Goal: Task Accomplishment & Management: Manage account settings

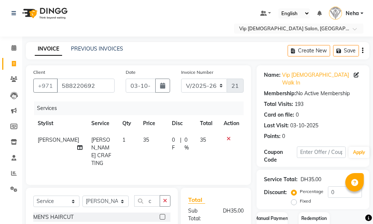
select select "8415"
select select "service"
select select "81364"
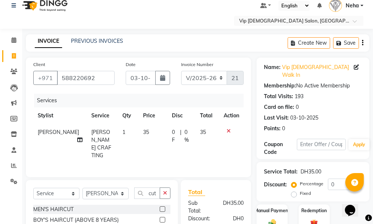
type input "cut"
click at [160, 206] on label at bounding box center [163, 209] width 6 height 6
click at [160, 207] on input "checkbox" at bounding box center [162, 209] width 5 height 5
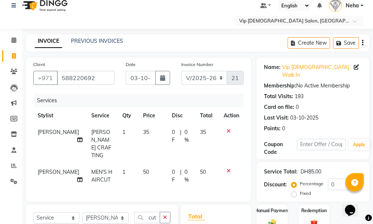
checkbox input "false"
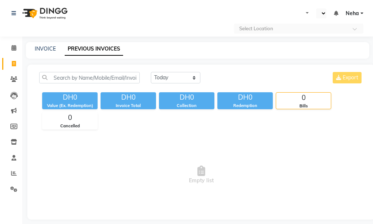
select select "en"
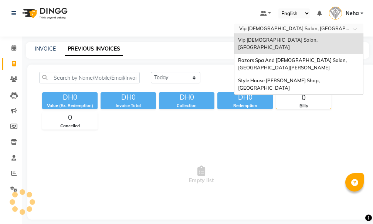
click at [288, 30] on input "text" at bounding box center [290, 28] width 107 height 7
click at [281, 57] on span "Razors Spa And [DEMOGRAPHIC_DATA] Salon, [GEOGRAPHIC_DATA][PERSON_NAME]" at bounding box center [293, 63] width 110 height 13
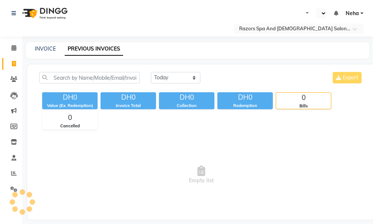
select select "en"
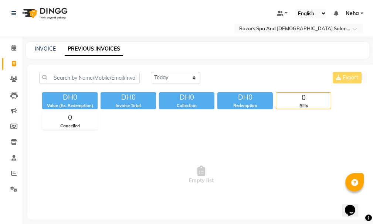
drag, startPoint x: 372, startPoint y: 49, endPoint x: 371, endPoint y: 57, distance: 7.8
click at [371, 57] on main "INVOICE PREVIOUS INVOICES Today Yesterday Custom Range Export DH0 Value (Ex. Re…" at bounding box center [197, 136] width 350 height 189
drag, startPoint x: 371, startPoint y: 46, endPoint x: 373, endPoint y: 53, distance: 7.5
click at [373, 53] on html "Select Location × Razors Spa And Gents Salon, Nadd Al Hamar Default Panel My Pa…" at bounding box center [186, 112] width 373 height 224
click at [15, 174] on icon at bounding box center [14, 174] width 6 height 6
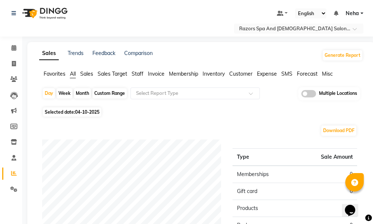
click at [93, 112] on span "04-10-2025" at bounding box center [87, 112] width 24 height 6
select select "10"
select select "2025"
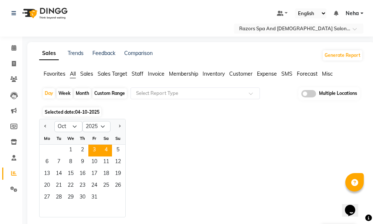
click at [90, 151] on span "3" at bounding box center [94, 151] width 12 height 12
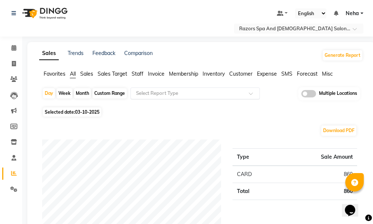
click at [185, 92] on input "text" at bounding box center [187, 93] width 106 height 7
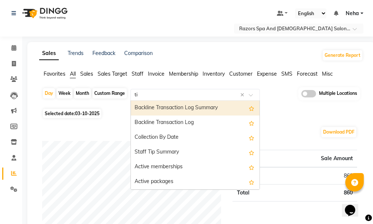
type input "tip"
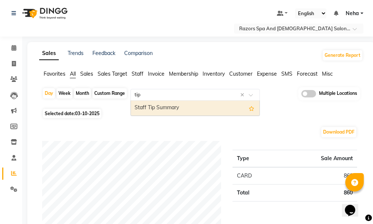
click at [200, 109] on div "Staff Tip Summary" at bounding box center [195, 108] width 128 height 15
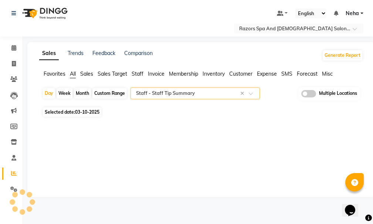
select select "full_report"
select select "csv"
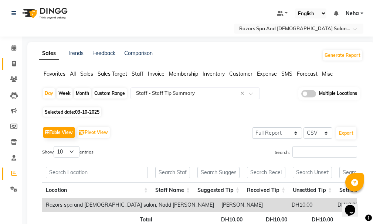
click at [13, 68] on link "Invoice" at bounding box center [11, 64] width 18 height 12
select select "service"
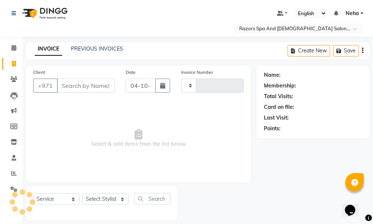
scroll to position [8, 0]
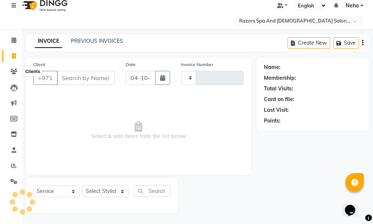
type input "1177"
select select "8419"
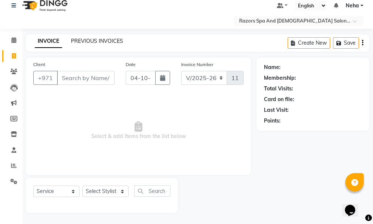
click at [88, 41] on link "PREVIOUS INVOICES" at bounding box center [97, 41] width 52 height 7
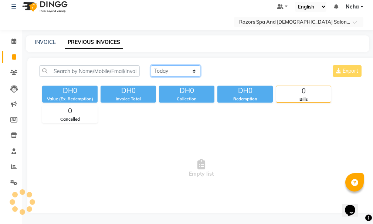
click at [166, 69] on select "Today Yesterday Custom Range" at bounding box center [175, 70] width 49 height 11
select select "yesterday"
click at [151, 65] on select "Today Yesterday Custom Range" at bounding box center [175, 70] width 49 height 11
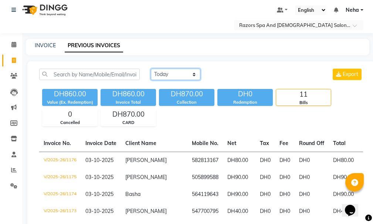
scroll to position [0, 0]
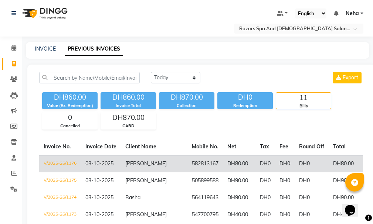
click at [64, 164] on td "V/2025-26/1176" at bounding box center [60, 163] width 42 height 17
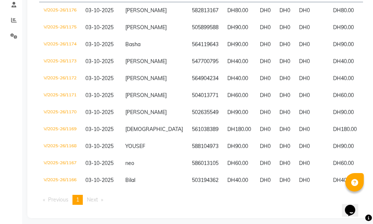
scroll to position [129, 0]
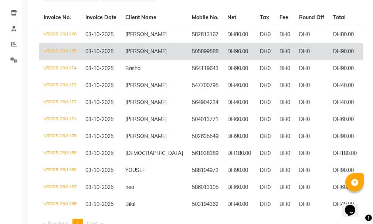
click at [66, 50] on td "V/2025-26/1175" at bounding box center [60, 51] width 42 height 17
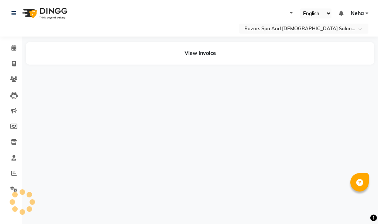
select select "en"
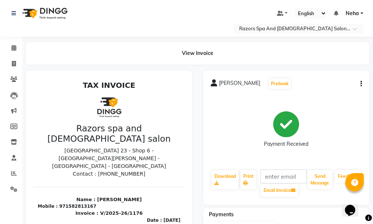
click at [360, 80] on button "button" at bounding box center [359, 84] width 4 height 8
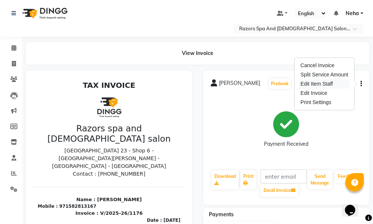
click at [327, 83] on div "Edit Item Staff" at bounding box center [324, 83] width 51 height 9
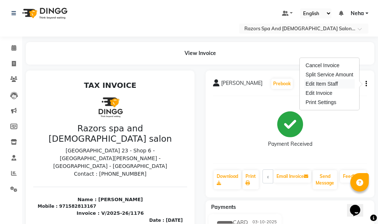
select select
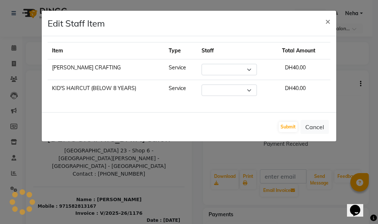
select select "92552"
select select "81371"
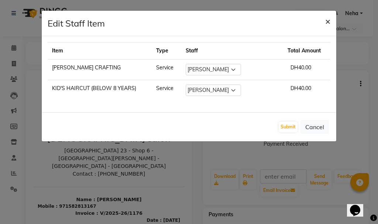
click at [330, 20] on span "×" at bounding box center [327, 21] width 5 height 11
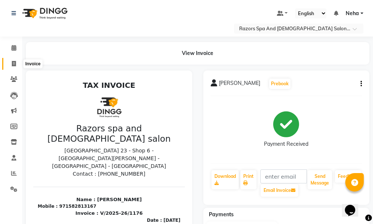
click at [16, 66] on icon at bounding box center [14, 64] width 4 height 6
select select "service"
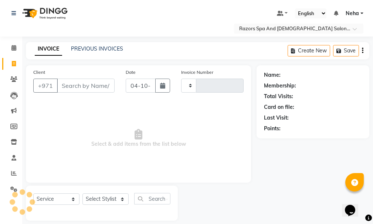
scroll to position [8, 0]
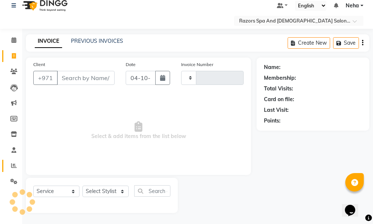
click at [11, 167] on span at bounding box center [13, 166] width 13 height 8
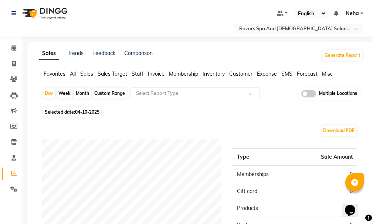
click at [92, 109] on span "Selected date: [DATE]" at bounding box center [72, 111] width 58 height 9
select select "10"
select select "2025"
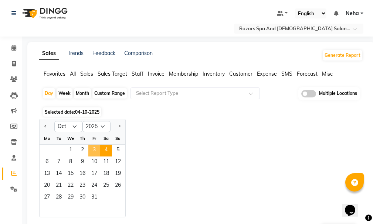
click at [92, 148] on span "3" at bounding box center [94, 151] width 12 height 12
click at [175, 92] on input "text" at bounding box center [187, 93] width 106 height 7
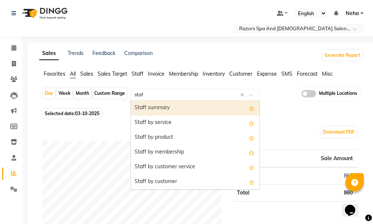
type input "staff"
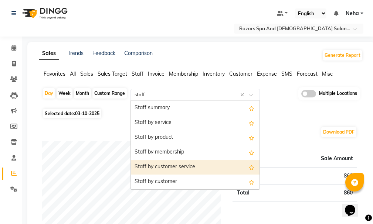
click at [189, 167] on div "Staff by customer service" at bounding box center [195, 167] width 128 height 15
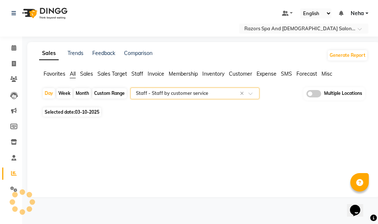
select select "full_report"
select select "csv"
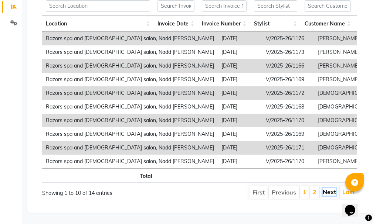
click at [325, 188] on link "Next" at bounding box center [328, 191] width 13 height 7
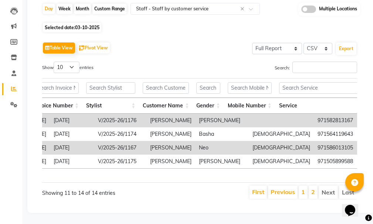
drag, startPoint x: 214, startPoint y: 167, endPoint x: 230, endPoint y: 170, distance: 15.7
click at [230, 170] on tr "Total DH860.00 DH0 DH0 DH860.00 DH860.00 DH1,210.00 DH860.00 DH0 DH0" at bounding box center [299, 175] width 850 height 14
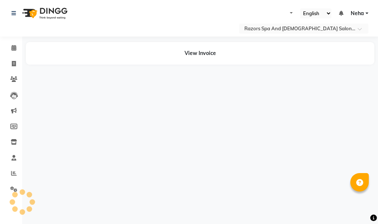
select select "en"
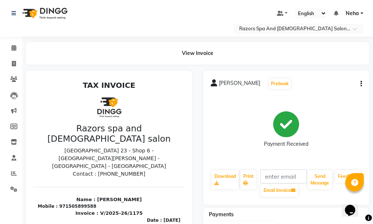
click at [360, 84] on icon "button" at bounding box center [360, 84] width 1 height 0
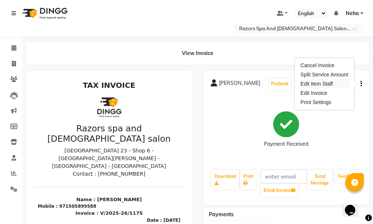
click at [328, 83] on div "Edit Item Staff" at bounding box center [324, 83] width 51 height 9
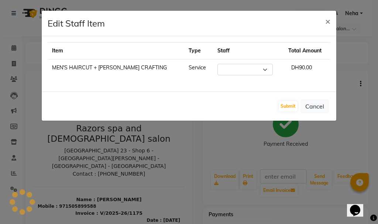
select select "92551"
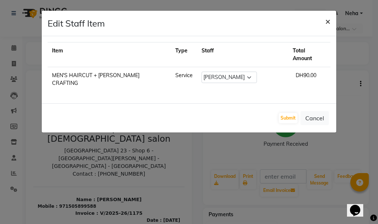
click at [325, 21] on button "×" at bounding box center [327, 21] width 17 height 21
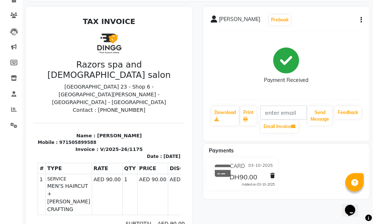
scroll to position [72, 0]
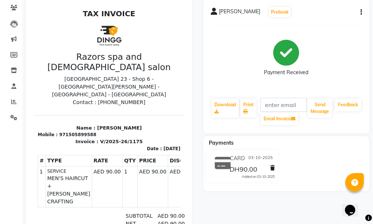
click at [361, 12] on div "Ibrahim Prebook Payment Received Download Print Email Invoice Send Message Feed…" at bounding box center [286, 66] width 166 height 134
click at [360, 10] on button "button" at bounding box center [359, 12] width 4 height 8
click at [323, 23] on div "Edit Invoice" at bounding box center [324, 21] width 51 height 9
select select "service"
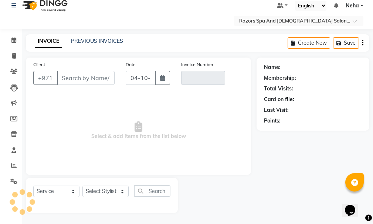
scroll to position [8, 0]
type input "505899588"
type input "V/2025-26/1175"
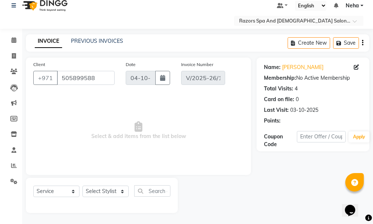
type input "03-10-2025"
select select "select"
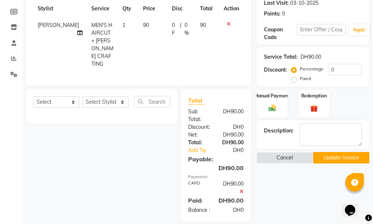
scroll to position [119, 0]
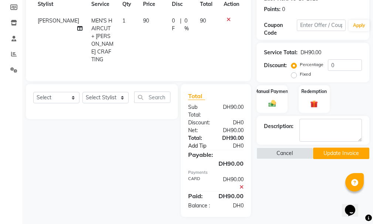
click at [201, 142] on link "Add Tip" at bounding box center [201, 146] width 39 height 8
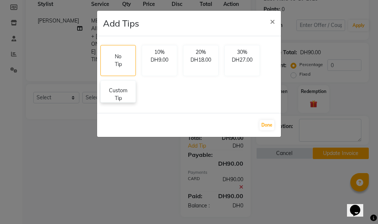
click at [119, 96] on p "Custom Tip" at bounding box center [118, 95] width 26 height 16
select select "92551"
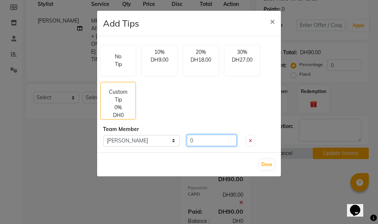
click at [204, 143] on input "0" at bounding box center [212, 140] width 50 height 11
type input "50"
click at [263, 162] on button "Done" at bounding box center [267, 165] width 15 height 10
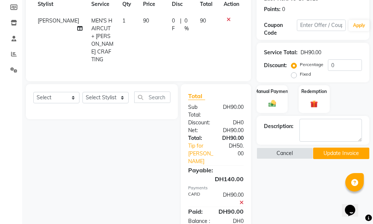
click at [342, 154] on button "Update Invoice" at bounding box center [341, 153] width 56 height 11
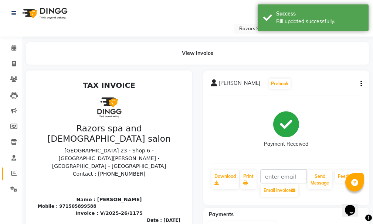
click at [9, 172] on span at bounding box center [13, 173] width 13 height 8
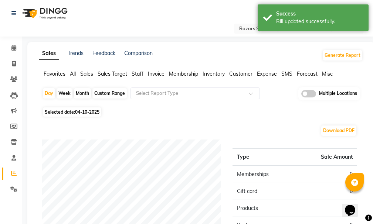
click at [76, 113] on span "04-10-2025" at bounding box center [87, 112] width 24 height 6
select select "10"
select select "2025"
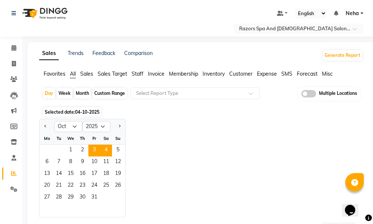
click at [94, 148] on span "3" at bounding box center [94, 151] width 12 height 12
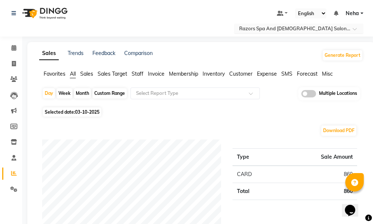
click at [322, 28] on input "text" at bounding box center [290, 28] width 107 height 7
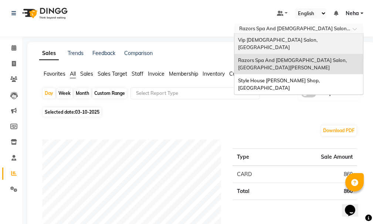
click at [305, 39] on span "Vip [DEMOGRAPHIC_DATA] Salon, [GEOGRAPHIC_DATA]" at bounding box center [278, 43] width 80 height 13
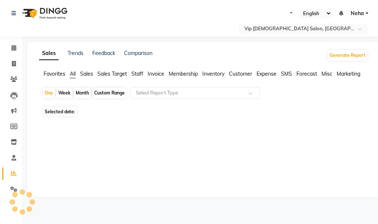
select select "en"
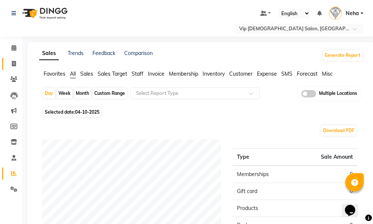
click at [14, 63] on icon at bounding box center [14, 64] width 4 height 6
select select "service"
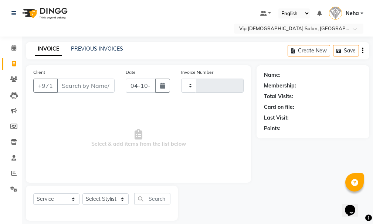
scroll to position [8, 0]
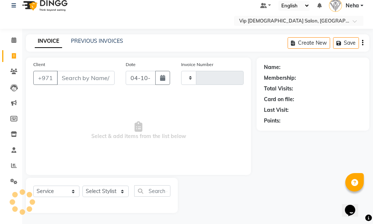
type input "2123"
select select "8415"
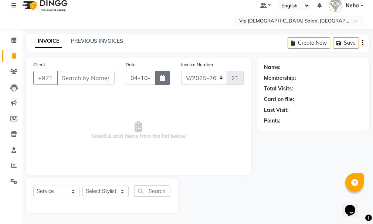
click at [163, 77] on icon "button" at bounding box center [162, 78] width 5 height 6
select select "10"
select select "2025"
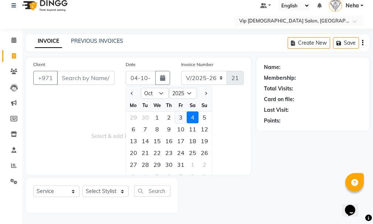
click at [180, 114] on div "3" at bounding box center [181, 118] width 12 height 12
type input "03-10-2025"
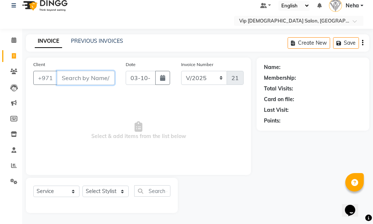
click at [67, 73] on input "Client" at bounding box center [86, 78] width 58 height 14
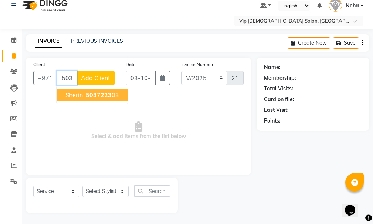
type input "503722303"
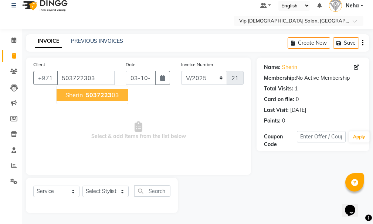
click at [99, 98] on span "5037223" at bounding box center [99, 94] width 26 height 7
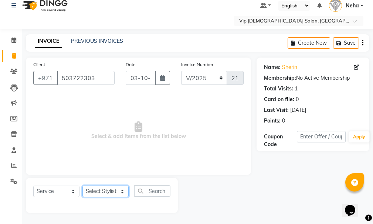
click at [99, 188] on select "Select Stylist [PERSON_NAME] [PERSON_NAME] [PERSON_NAME] [PERSON_NAME] [PERSON_…" at bounding box center [105, 191] width 46 height 11
select select "91106"
click at [82, 186] on select "Select Stylist [PERSON_NAME] [PERSON_NAME] [PERSON_NAME] [PERSON_NAME] [PERSON_…" at bounding box center [105, 191] width 46 height 11
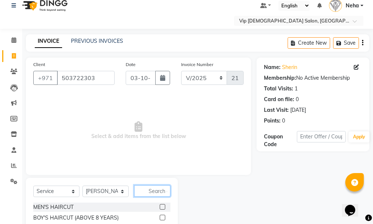
click at [154, 189] on input "text" at bounding box center [152, 190] width 36 height 11
type input "craf"
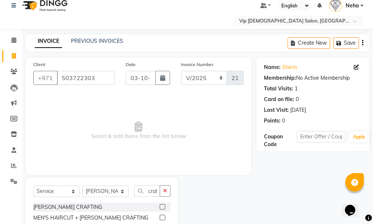
click at [163, 220] on label at bounding box center [163, 218] width 6 height 6
click at [163, 220] on input "checkbox" at bounding box center [162, 218] width 5 height 5
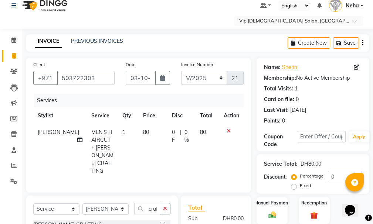
checkbox input "false"
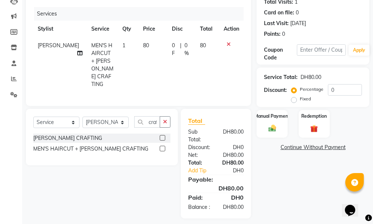
scroll to position [98, 0]
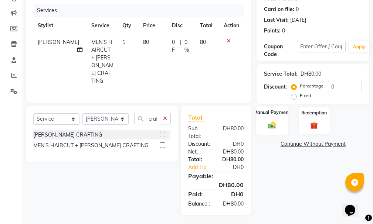
click at [275, 123] on img at bounding box center [271, 125] width 13 height 9
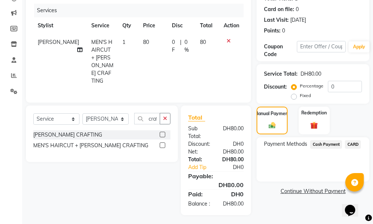
click at [355, 145] on span "CARD" at bounding box center [352, 144] width 16 height 8
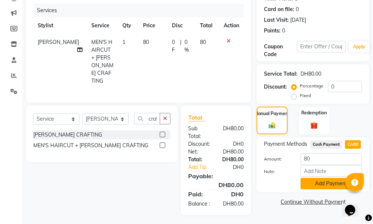
click at [330, 182] on button "Add Payment" at bounding box center [330, 183] width 61 height 11
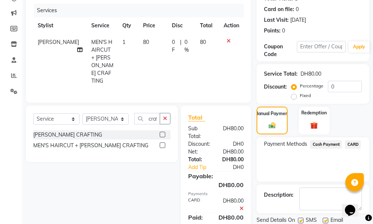
scroll to position [123, 0]
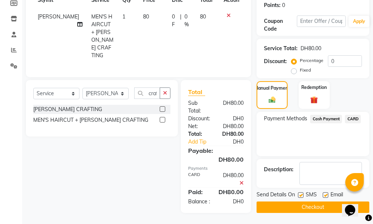
click at [327, 206] on button "Checkout" at bounding box center [312, 207] width 113 height 11
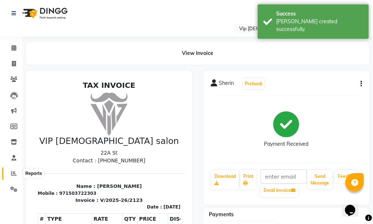
click at [12, 173] on icon at bounding box center [14, 174] width 6 height 6
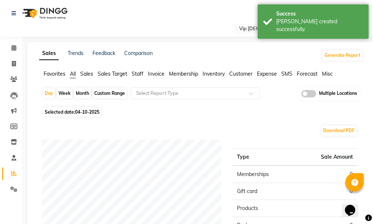
click at [75, 110] on span "Selected date: [DATE]" at bounding box center [72, 111] width 58 height 9
select select "10"
select select "2025"
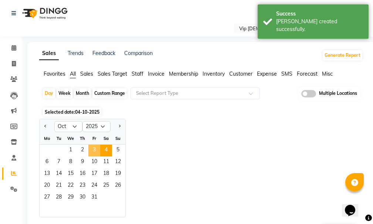
click at [92, 145] on span "3" at bounding box center [94, 151] width 12 height 12
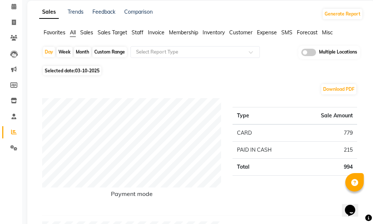
scroll to position [45, 0]
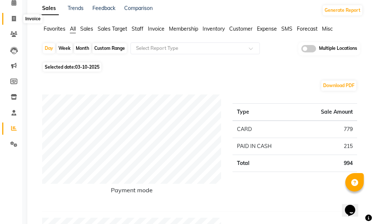
click at [13, 18] on icon at bounding box center [14, 19] width 4 height 6
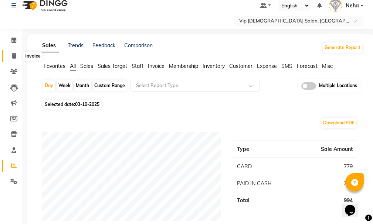
select select "service"
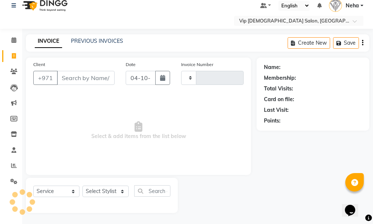
type input "2124"
click at [165, 78] on icon "button" at bounding box center [162, 78] width 5 height 6
select select "8415"
select select "10"
select select "2025"
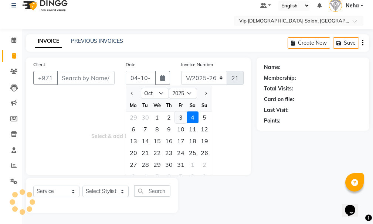
click at [182, 120] on div "3" at bounding box center [181, 118] width 12 height 12
type input "03-10-2025"
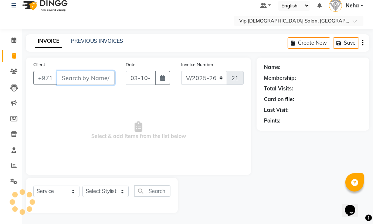
click at [82, 75] on input "Client" at bounding box center [86, 78] width 58 height 14
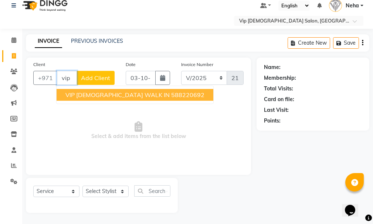
drag, startPoint x: 72, startPoint y: 90, endPoint x: 102, endPoint y: 185, distance: 99.7
click at [102, 185] on div "Client +971 vip VIP [DEMOGRAPHIC_DATA] WALK IN 588220692 Add Client Date [DATE]…" at bounding box center [138, 135] width 236 height 155
click at [75, 94] on span "VIP [DEMOGRAPHIC_DATA] WALK IN" at bounding box center [117, 94] width 104 height 7
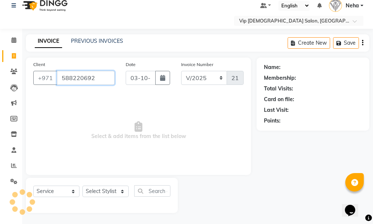
type input "588220692"
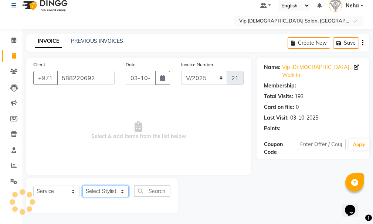
click at [99, 192] on select "Select Stylist [PERSON_NAME] [PERSON_NAME] [PERSON_NAME] [PERSON_NAME] [PERSON_…" at bounding box center [105, 191] width 46 height 11
select select "81364"
click at [82, 186] on select "Select Stylist [PERSON_NAME] [PERSON_NAME] [PERSON_NAME] [PERSON_NAME] [PERSON_…" at bounding box center [105, 191] width 46 height 11
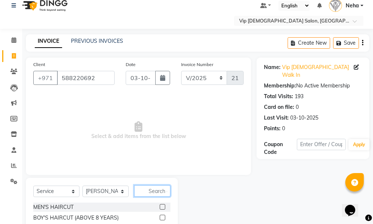
click at [151, 187] on input "text" at bounding box center [152, 190] width 36 height 11
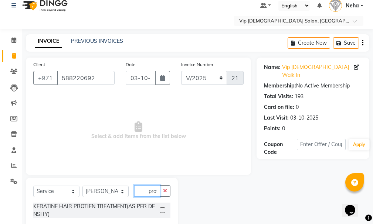
scroll to position [0, 1]
type input "prot"
click at [162, 210] on label at bounding box center [163, 211] width 6 height 6
click at [162, 210] on input "checkbox" at bounding box center [162, 210] width 5 height 5
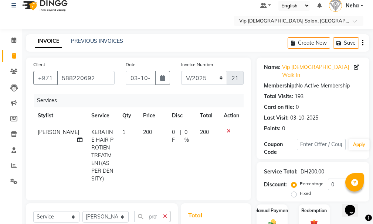
checkbox input "false"
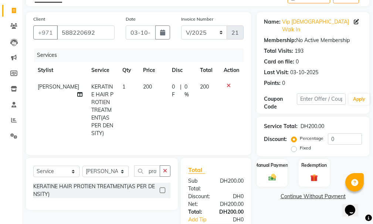
scroll to position [113, 0]
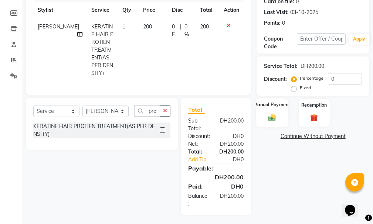
click at [275, 103] on div "Manual Payment" at bounding box center [272, 112] width 32 height 29
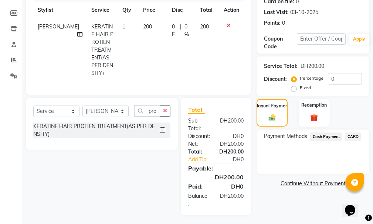
click at [329, 133] on span "Cash Payment" at bounding box center [326, 137] width 32 height 8
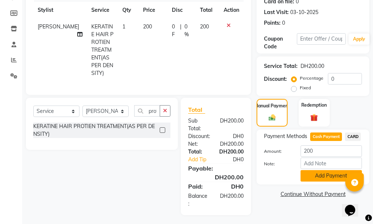
click at [323, 170] on button "Add Payment" at bounding box center [330, 175] width 61 height 11
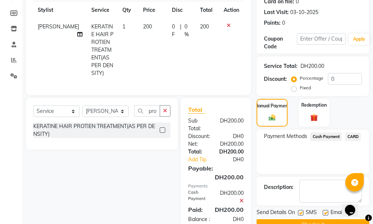
drag, startPoint x: 373, startPoint y: 111, endPoint x: 374, endPoint y: 164, distance: 53.6
click at [318, 219] on button "Checkout" at bounding box center [312, 224] width 113 height 11
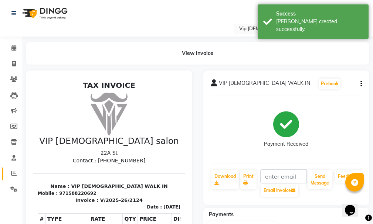
click at [12, 172] on icon at bounding box center [14, 174] width 6 height 6
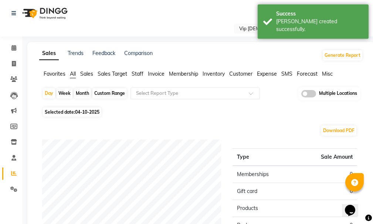
click at [90, 111] on span "04-10-2025" at bounding box center [87, 112] width 24 height 6
select select "10"
select select "2025"
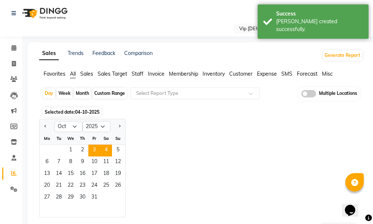
click at [95, 148] on span "3" at bounding box center [94, 151] width 12 height 12
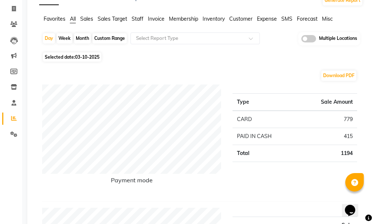
scroll to position [51, 0]
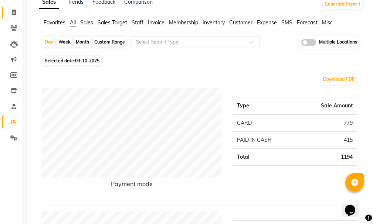
click at [8, 14] on span at bounding box center [13, 12] width 13 height 8
select select "service"
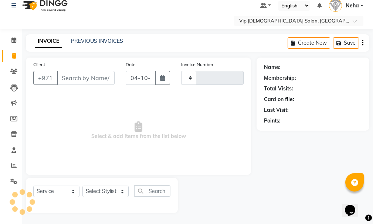
scroll to position [8, 0]
type input "2125"
select select "8415"
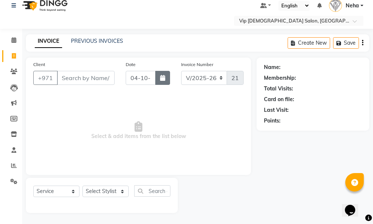
click at [161, 80] on icon "button" at bounding box center [162, 78] width 5 height 6
select select "10"
select select "2025"
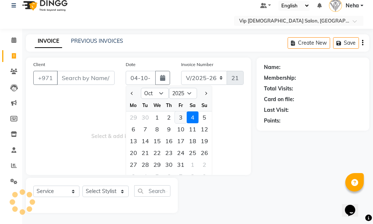
click at [180, 118] on div "3" at bounding box center [181, 118] width 12 height 12
type input "03-10-2025"
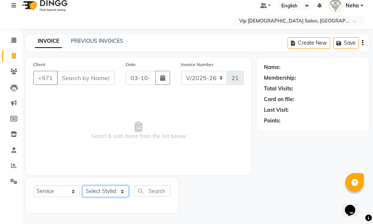
click at [109, 191] on select "Select Stylist" at bounding box center [105, 191] width 46 height 11
select select "81364"
click at [82, 186] on select "Select Stylist [PERSON_NAME] [PERSON_NAME] [PERSON_NAME] [PERSON_NAME] [PERSON_…" at bounding box center [105, 191] width 46 height 11
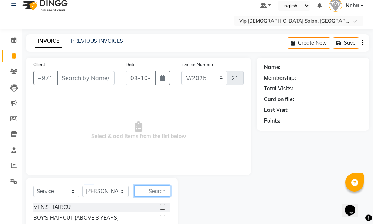
click at [159, 187] on input "text" at bounding box center [152, 190] width 36 height 11
type input "craf"
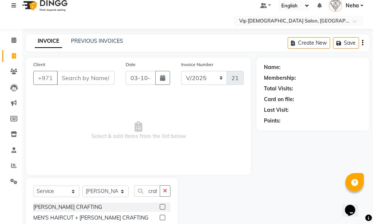
click at [163, 205] on label at bounding box center [163, 207] width 6 height 6
click at [163, 205] on input "checkbox" at bounding box center [162, 207] width 5 height 5
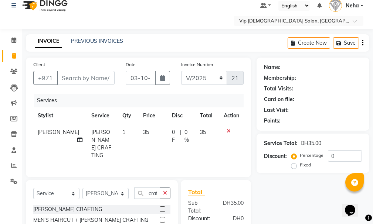
checkbox input "false"
click at [106, 190] on select "Select Stylist [PERSON_NAME] [PERSON_NAME] [PERSON_NAME] [PERSON_NAME] [PERSON_…" at bounding box center [105, 193] width 46 height 11
select select "81344"
click at [82, 188] on select "Select Stylist [PERSON_NAME] [PERSON_NAME] [PERSON_NAME] [PERSON_NAME] [PERSON_…" at bounding box center [105, 193] width 46 height 11
click at [160, 208] on label at bounding box center [163, 209] width 6 height 6
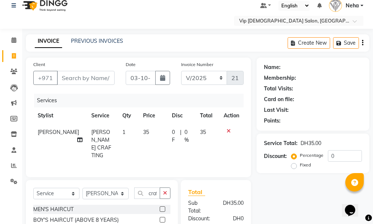
click at [160, 208] on input "checkbox" at bounding box center [162, 209] width 5 height 5
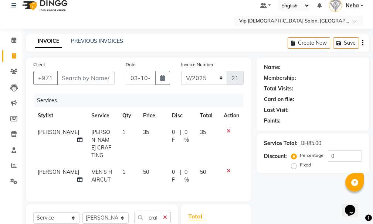
checkbox input "false"
click at [143, 131] on span "35" at bounding box center [146, 132] width 6 height 7
select select "81364"
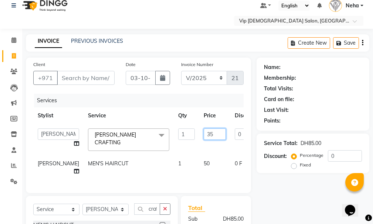
click at [203, 132] on input "35" at bounding box center [214, 133] width 22 height 11
type input "30"
click at [81, 76] on input "Client" at bounding box center [86, 78] width 58 height 14
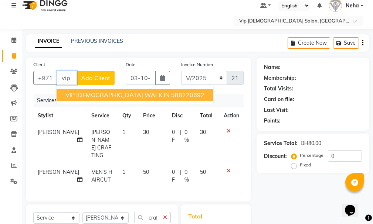
click at [111, 99] on button "VIP GENTS WALK IN 588220692" at bounding box center [134, 95] width 157 height 12
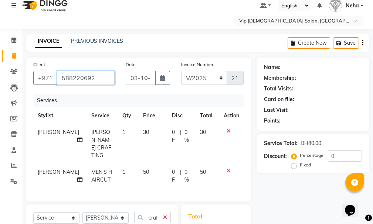
type input "588220692"
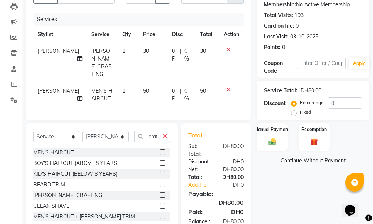
scroll to position [107, 0]
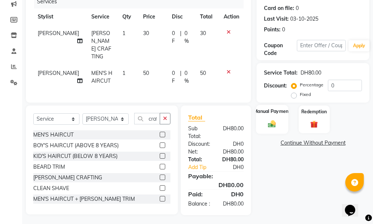
click at [269, 120] on img at bounding box center [271, 124] width 13 height 9
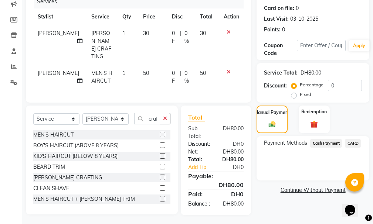
click at [326, 139] on span "Cash Payment" at bounding box center [326, 143] width 32 height 8
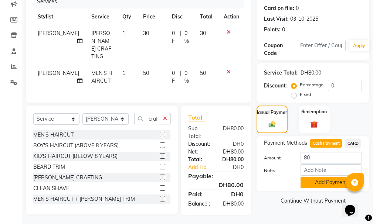
click at [322, 177] on button "Add Payment" at bounding box center [330, 182] width 61 height 11
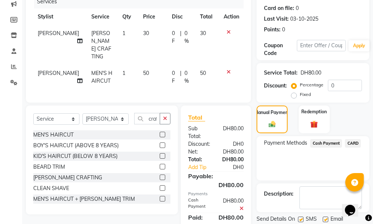
scroll to position [130, 0]
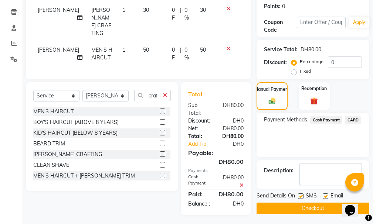
click at [311, 203] on button "Checkout" at bounding box center [312, 208] width 113 height 11
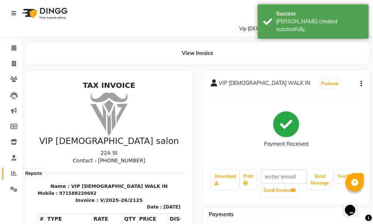
click at [13, 172] on icon at bounding box center [14, 174] width 6 height 6
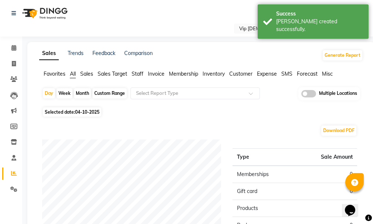
click at [80, 108] on span "Selected date: 04-10-2025" at bounding box center [72, 111] width 58 height 9
select select "10"
select select "2025"
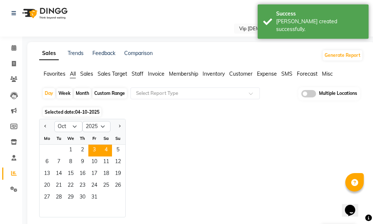
click at [91, 151] on span "3" at bounding box center [94, 151] width 12 height 12
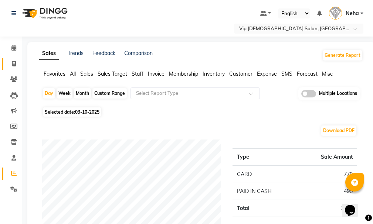
click at [16, 64] on icon at bounding box center [14, 64] width 4 height 6
select select "service"
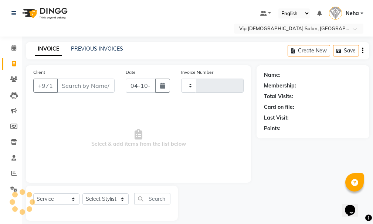
scroll to position [8, 0]
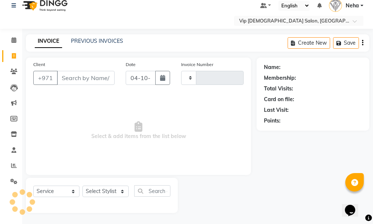
type input "2126"
select select "8415"
click at [100, 39] on link "PREVIOUS INVOICES" at bounding box center [97, 41] width 52 height 7
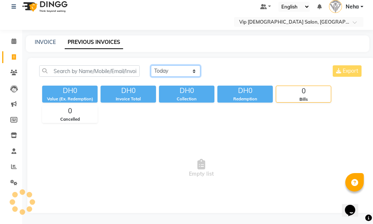
click at [177, 70] on select "[DATE] [DATE] Custom Range" at bounding box center [175, 70] width 49 height 11
select select "[DATE]"
click at [151, 65] on select "[DATE] [DATE] Custom Range" at bounding box center [175, 70] width 49 height 11
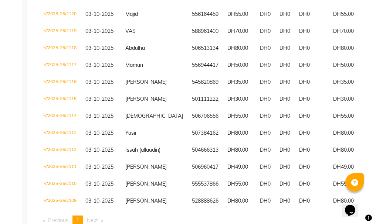
scroll to position [282, 0]
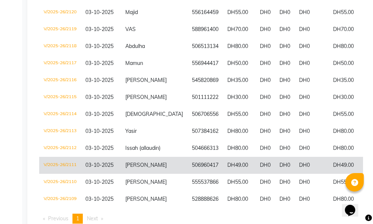
click at [61, 157] on td "V/2025-26/2111" at bounding box center [60, 165] width 42 height 17
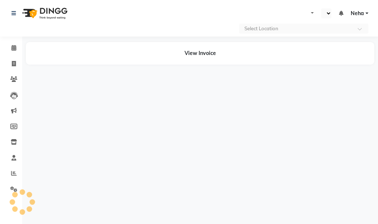
select select "en"
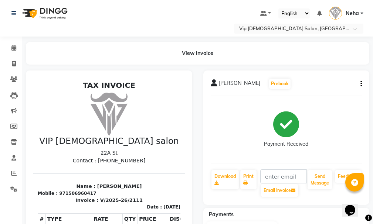
click at [360, 84] on icon "button" at bounding box center [360, 84] width 1 height 0
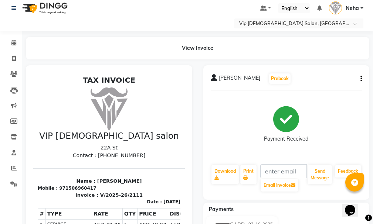
scroll to position [7, 0]
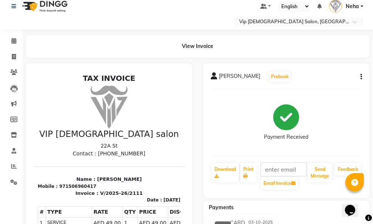
click at [357, 77] on button "button" at bounding box center [359, 77] width 4 height 8
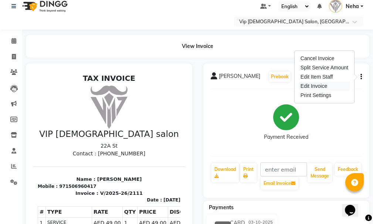
click at [325, 85] on div "Edit Invoice" at bounding box center [324, 86] width 51 height 9
select select "service"
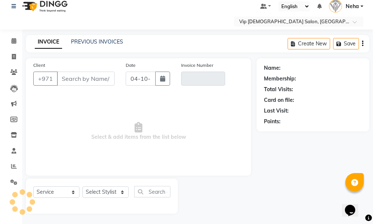
scroll to position [8, 0]
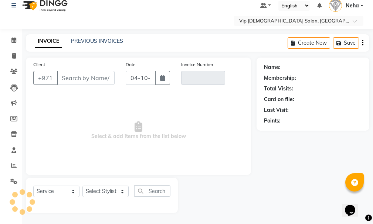
type input "506960417"
type input "V/2025-26/2111"
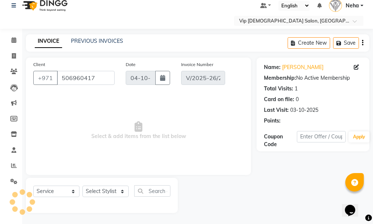
type input "03-10-2025"
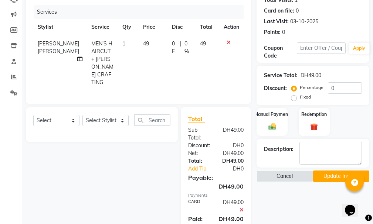
scroll to position [99, 0]
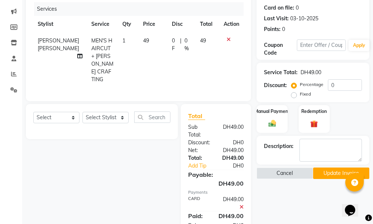
click at [241, 205] on icon at bounding box center [241, 207] width 4 height 5
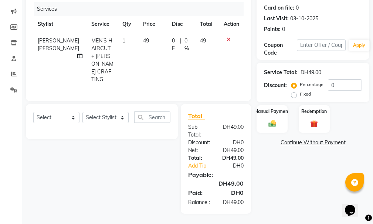
click at [55, 52] on span "[PERSON_NAME] [PERSON_NAME]" at bounding box center [58, 44] width 41 height 14
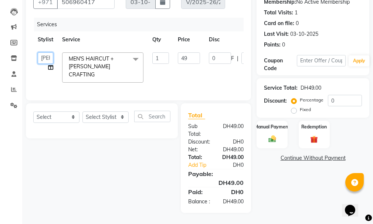
click at [44, 52] on select "[PERSON_NAME] [PERSON_NAME] [PERSON_NAME] [PERSON_NAME] [PERSON_NAME] [PERSON_N…" at bounding box center [46, 57] width 16 height 11
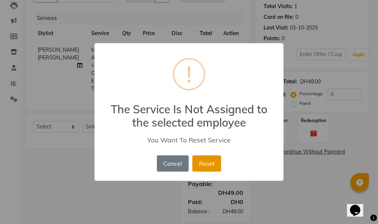
click at [209, 161] on button "Reset" at bounding box center [206, 163] width 29 height 16
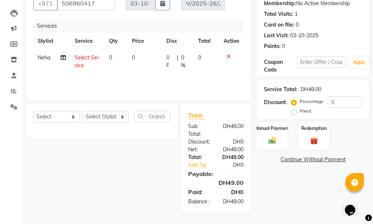
click at [233, 54] on div at bounding box center [231, 56] width 16 height 5
click at [229, 54] on icon at bounding box center [228, 56] width 4 height 5
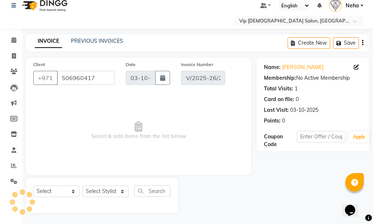
scroll to position [8, 0]
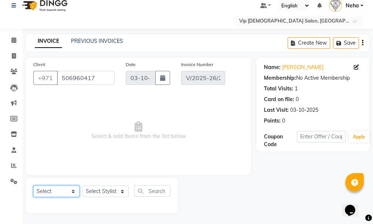
click at [60, 192] on select "Select Service Product Membership Package Voucher Prepaid Gift Card" at bounding box center [56, 191] width 46 height 11
click at [33, 186] on select "Select Service Product Membership Package Voucher Prepaid Gift Card" at bounding box center [56, 191] width 46 height 11
click at [59, 188] on select "Select Service Product Membership Package Voucher Prepaid Gift Card" at bounding box center [56, 191] width 46 height 11
click at [33, 186] on select "Select Service Product Membership Package Voucher Prepaid Gift Card" at bounding box center [56, 191] width 46 height 11
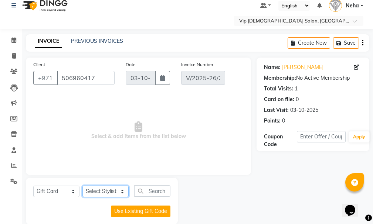
click at [106, 191] on select "Select Stylist [PERSON_NAME] [PERSON_NAME] [PERSON_NAME] [PERSON_NAME] [PERSON_…" at bounding box center [105, 191] width 46 height 11
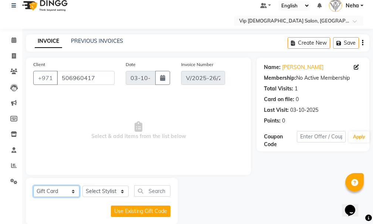
click at [58, 193] on select "Select Service Product Membership Package Voucher Prepaid Gift Card" at bounding box center [56, 191] width 46 height 11
select select "P"
click at [33, 186] on select "Select Service Product Membership Package Voucher Prepaid Gift Card" at bounding box center [56, 191] width 46 height 11
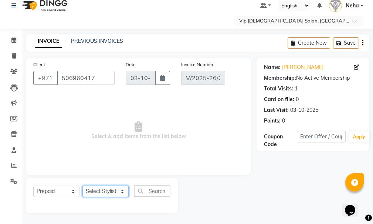
click at [109, 189] on select "Select Stylist AHMED MOHAMED MOHAMED ELKHODARY ABDELHAMID Ali Rana Allauddin An…" at bounding box center [105, 191] width 46 height 11
select select "84119"
click at [82, 186] on select "Select Stylist AHMED MOHAMED MOHAMED ELKHODARY ABDELHAMID Ali Rana Allauddin An…" at bounding box center [105, 191] width 46 height 11
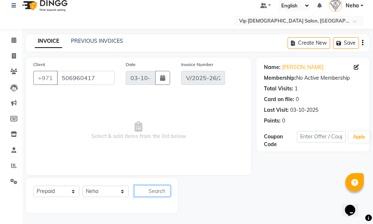
click at [153, 189] on input "text" at bounding box center [152, 190] width 36 height 11
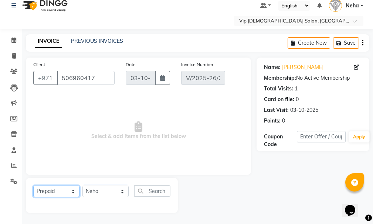
click at [55, 189] on select "Select Service Product Membership Package Voucher Prepaid Gift Card" at bounding box center [56, 191] width 46 height 11
click at [33, 186] on select "Select Service Product Membership Package Voucher Prepaid Gift Card" at bounding box center [56, 191] width 46 height 11
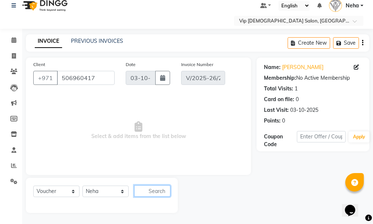
click at [155, 188] on input "text" at bounding box center [152, 190] width 36 height 11
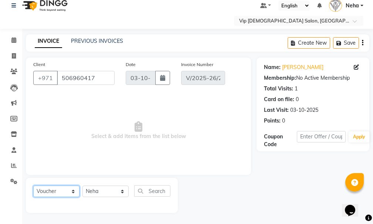
click at [60, 189] on select "Select Service Product Membership Package Voucher Prepaid Gift Card" at bounding box center [56, 191] width 46 height 11
click at [33, 186] on select "Select Service Product Membership Package Voucher Prepaid Gift Card" at bounding box center [56, 191] width 46 height 11
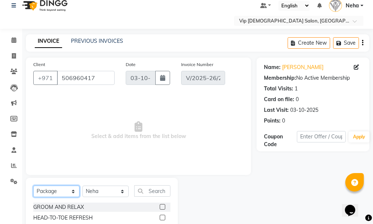
click at [64, 191] on select "Select Service Product Membership Package Voucher Prepaid Gift Card" at bounding box center [56, 191] width 46 height 11
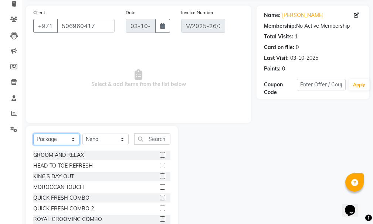
scroll to position [61, 0]
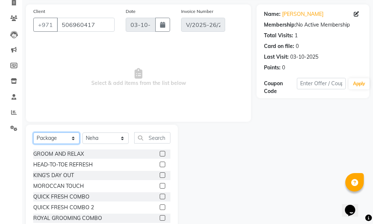
click at [66, 137] on select "Select Service Product Membership Package Voucher Prepaid Gift Card" at bounding box center [56, 138] width 46 height 11
click at [33, 144] on select "Select Service Product Membership Package Voucher Prepaid Gift Card" at bounding box center [56, 138] width 46 height 11
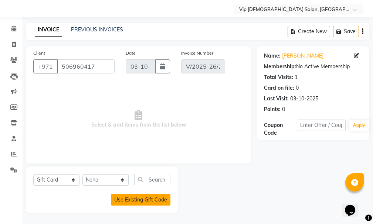
click at [141, 200] on button "Use Existing Gift Code" at bounding box center [140, 199] width 59 height 11
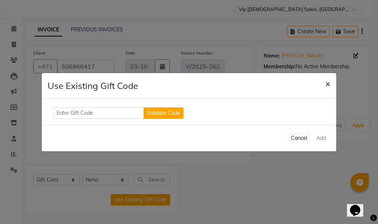
click at [326, 82] on span "×" at bounding box center [327, 83] width 5 height 11
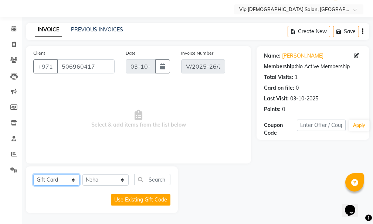
click at [58, 181] on select "Select Service Product Membership Package Voucher Prepaid Gift Card" at bounding box center [56, 179] width 46 height 11
select select "P"
click at [33, 186] on select "Select Service Product Membership Package Voucher Prepaid Gift Card" at bounding box center [56, 179] width 46 height 11
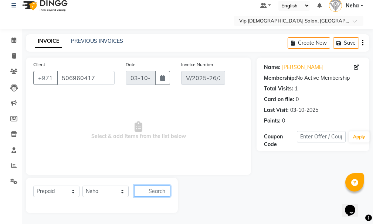
click at [156, 186] on input "text" at bounding box center [152, 190] width 36 height 11
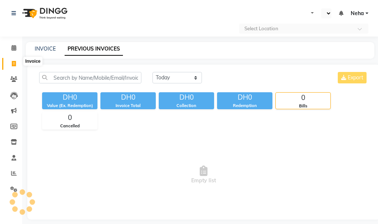
select select "en"
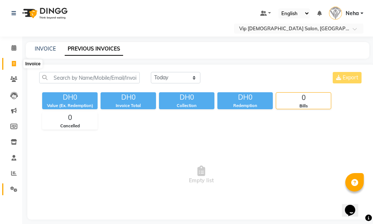
click at [10, 188] on span at bounding box center [13, 189] width 13 height 8
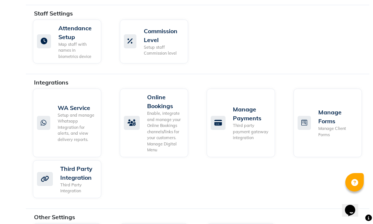
scroll to position [548, 0]
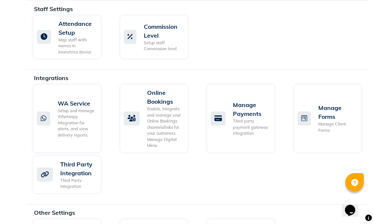
drag, startPoint x: 374, startPoint y: 132, endPoint x: 310, endPoint y: 178, distance: 79.3
click at [310, 178] on div "WA Service Setup and manage Whatsapp Integration for alerts, and view delivery …" at bounding box center [200, 140] width 347 height 113
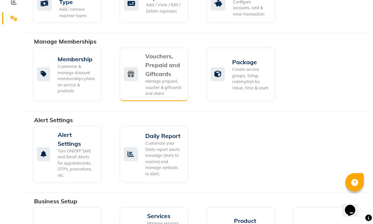
click at [159, 78] on div "Vouchers, Prepaid and Giftcards" at bounding box center [163, 65] width 37 height 27
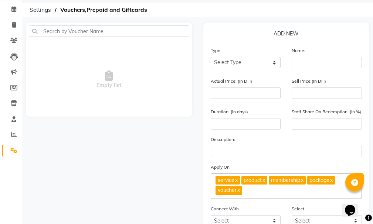
scroll to position [37, 0]
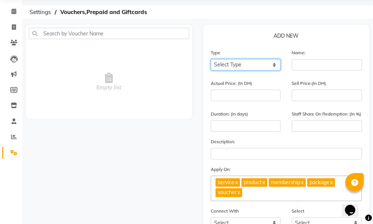
click at [251, 64] on select "Select Type Voucher Prepaid Gift Card" at bounding box center [245, 64] width 70 height 11
select select "P"
click at [210, 59] on select "Select Type Voucher Prepaid Gift Card" at bounding box center [245, 64] width 70 height 11
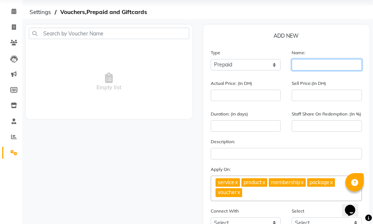
click at [313, 66] on input "text" at bounding box center [326, 64] width 70 height 11
type input "E"
type input "extra balance"
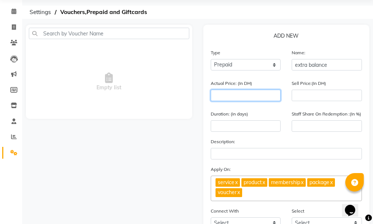
click at [241, 95] on input "number" at bounding box center [245, 95] width 70 height 11
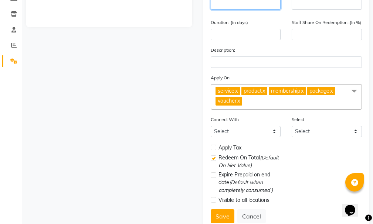
scroll to position [129, 0]
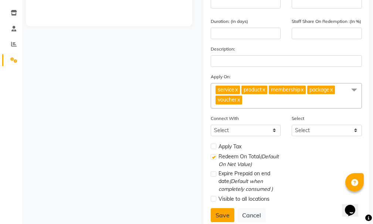
click at [220, 213] on button "Save" at bounding box center [222, 215] width 24 height 14
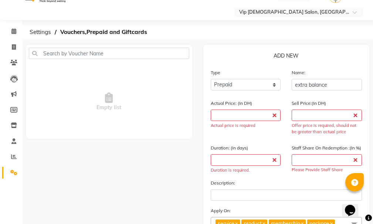
scroll to position [8, 0]
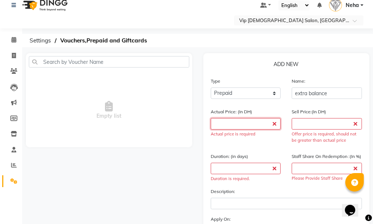
click at [235, 121] on input "number" at bounding box center [245, 123] width 70 height 11
type input "1"
type input "0"
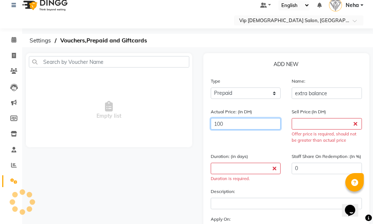
type input "100"
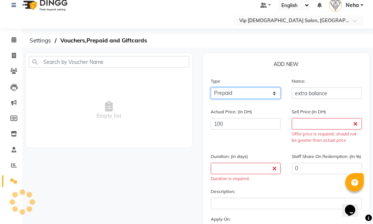
click at [246, 90] on select "Select Type Voucher Prepaid Gift Card" at bounding box center [245, 93] width 70 height 11
click at [210, 88] on select "Select Type Voucher Prepaid Gift Card" at bounding box center [245, 93] width 70 height 11
click at [250, 92] on select "Select Type Voucher Prepaid Gift Card" at bounding box center [245, 93] width 70 height 11
select select "G"
click at [210, 88] on select "Select Type Voucher Prepaid Gift Card" at bounding box center [245, 93] width 70 height 11
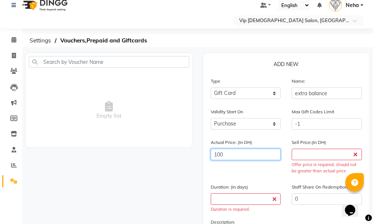
click at [239, 154] on input "100" at bounding box center [245, 154] width 70 height 11
type input "1"
click at [12, 60] on link "Invoice" at bounding box center [11, 56] width 18 height 12
select select "service"
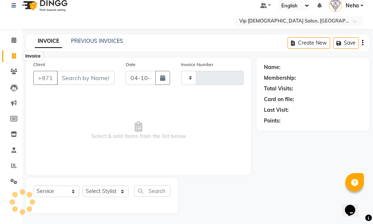
type input "2126"
select select "8415"
click at [100, 38] on link "PREVIOUS INVOICES" at bounding box center [97, 41] width 52 height 7
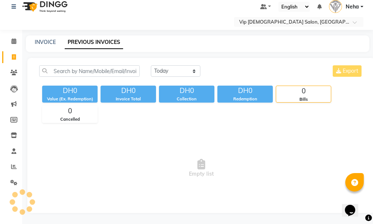
scroll to position [7, 0]
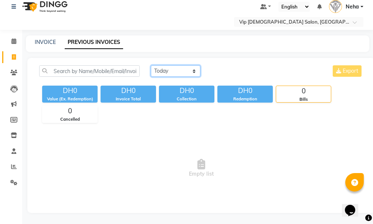
click at [183, 69] on select "Today Yesterday Custom Range" at bounding box center [175, 70] width 49 height 11
select select "yesterday"
click at [151, 65] on select "Today Yesterday Custom Range" at bounding box center [175, 70] width 49 height 11
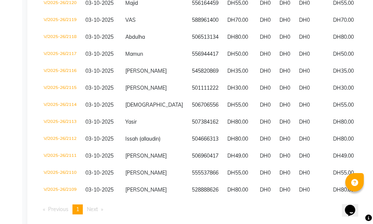
scroll to position [295, 0]
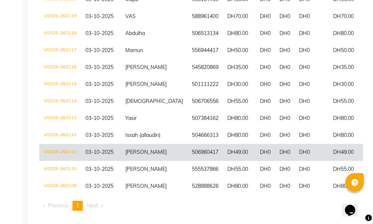
click at [67, 144] on td "V/2025-26/2111" at bounding box center [60, 152] width 42 height 17
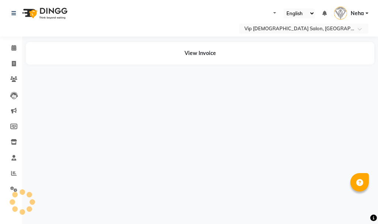
select select "en"
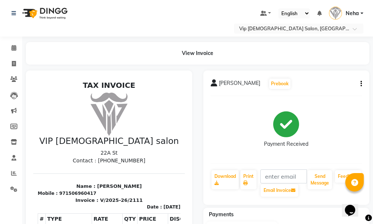
click at [360, 83] on button "button" at bounding box center [359, 84] width 4 height 8
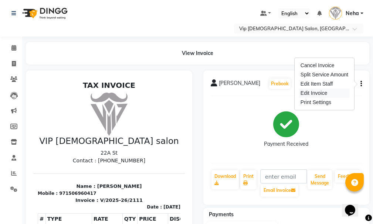
click at [324, 93] on div "Edit Invoice" at bounding box center [324, 93] width 51 height 9
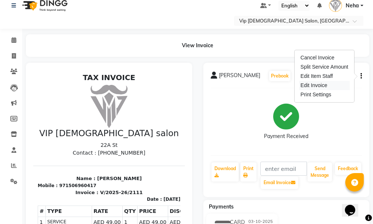
select select "service"
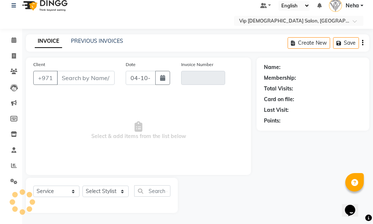
type input "506960417"
type input "V/2025-26/2111"
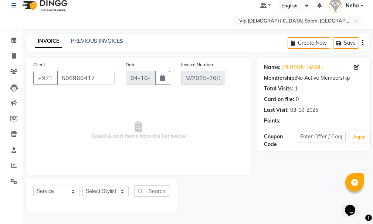
type input "03-10-2025"
select select "select"
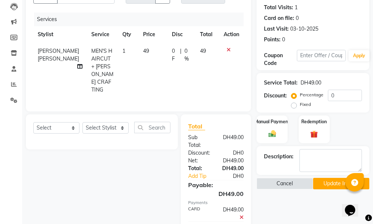
scroll to position [90, 0]
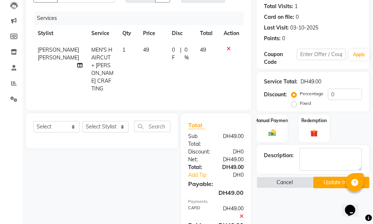
click at [145, 50] on span "49" at bounding box center [146, 50] width 6 height 7
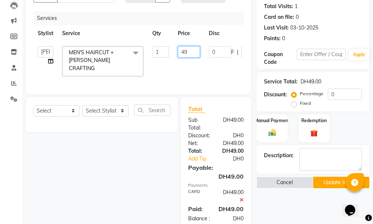
click at [187, 49] on input "49" at bounding box center [189, 51] width 22 height 11
type input "4"
type input "0"
click at [241, 196] on div "DH49.00" at bounding box center [232, 197] width 33 height 16
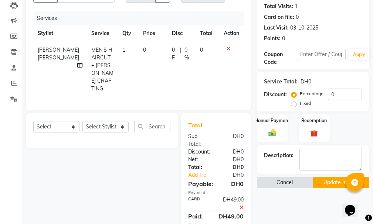
click at [242, 202] on div "DH49.00" at bounding box center [232, 204] width 33 height 16
click at [239, 205] on icon at bounding box center [241, 207] width 4 height 5
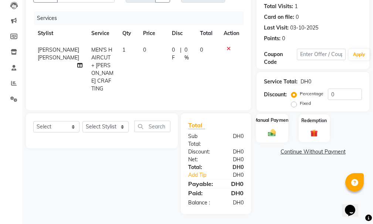
click at [275, 132] on img at bounding box center [271, 132] width 13 height 9
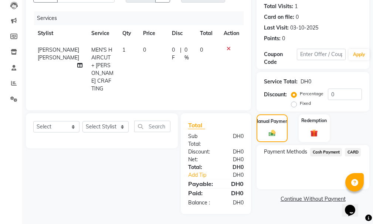
click at [353, 153] on span "CARD" at bounding box center [352, 152] width 16 height 8
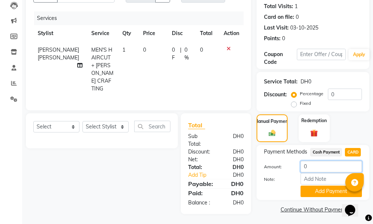
click at [319, 167] on input "0" at bounding box center [330, 166] width 61 height 11
type input "5"
type input "49"
click at [314, 192] on button "Add Payment" at bounding box center [330, 191] width 61 height 11
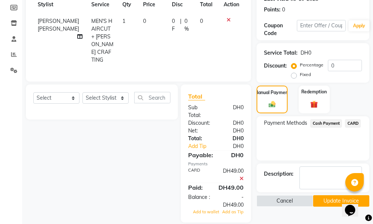
scroll to position [126, 0]
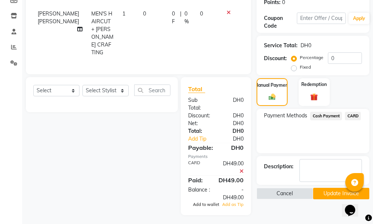
click at [207, 202] on span "Add to wallet" at bounding box center [206, 204] width 26 height 5
drag, startPoint x: 207, startPoint y: 202, endPoint x: 158, endPoint y: 198, distance: 49.2
click at [158, 198] on div "Select Service Product Membership Package Voucher Prepaid Gift Card Select Styl…" at bounding box center [98, 148] width 157 height 142
click at [330, 191] on button "Update Invoice" at bounding box center [341, 193] width 56 height 11
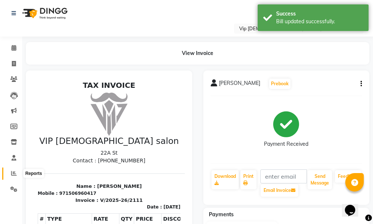
click at [11, 171] on icon at bounding box center [14, 174] width 6 height 6
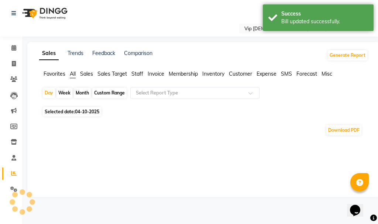
click at [89, 113] on span "04-10-2025" at bounding box center [87, 112] width 24 height 6
select select "10"
select select "2025"
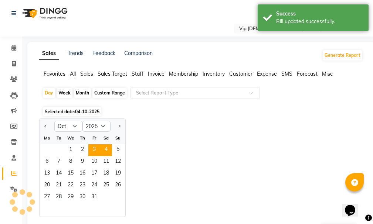
click at [92, 148] on span "3" at bounding box center [94, 150] width 12 height 12
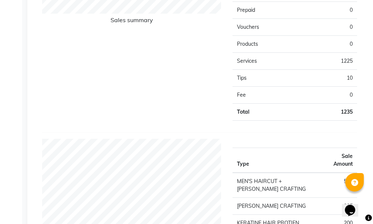
scroll to position [543, 0]
